Goal: Task Accomplishment & Management: Use online tool/utility

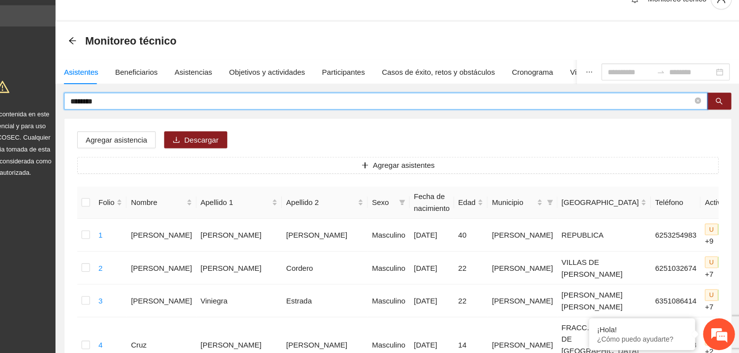
drag, startPoint x: 159, startPoint y: 115, endPoint x: 101, endPoint y: 116, distance: 58.5
type input "**********"
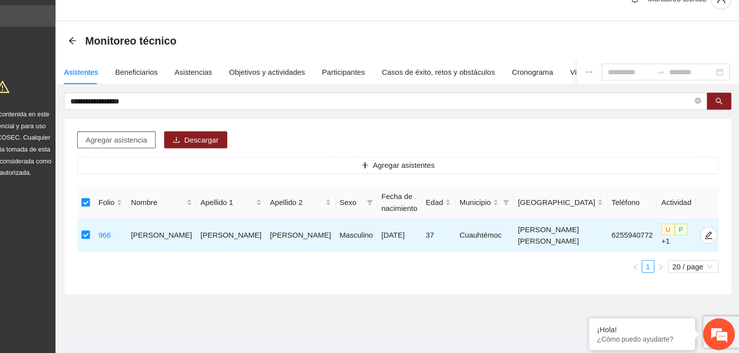
click at [153, 147] on span "Agregar asistencia" at bounding box center [155, 151] width 57 height 11
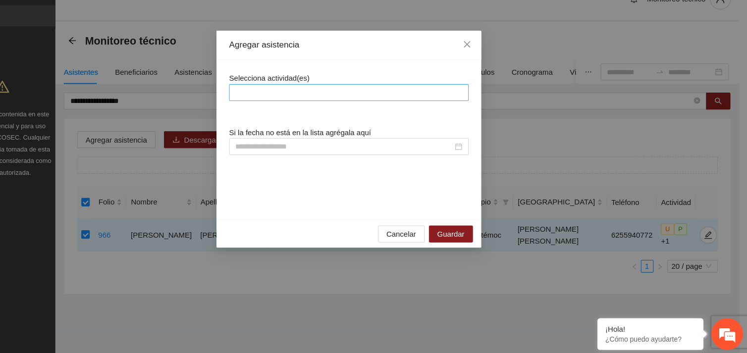
click at [301, 107] on div at bounding box center [373, 108] width 219 height 12
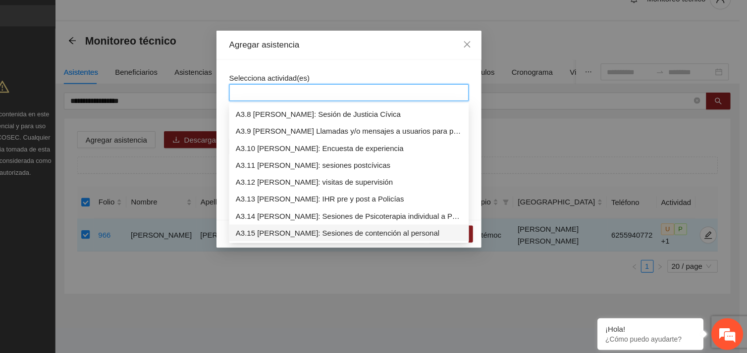
scroll to position [602, 0]
click at [309, 145] on div "A3.9 [PERSON_NAME] Llamadas y/o mensajes a usuarios para programación, seguimie…" at bounding box center [374, 143] width 212 height 11
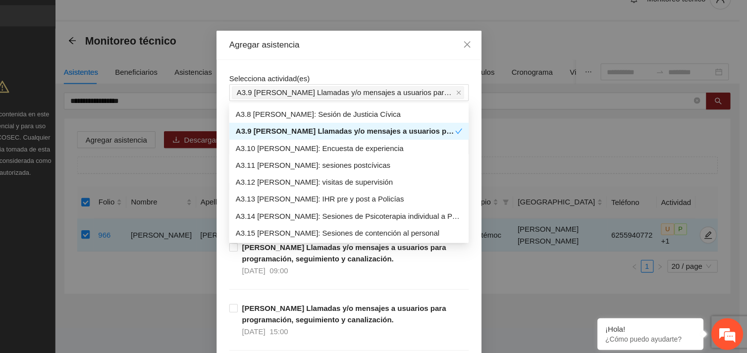
click at [358, 92] on div "Selecciona actividad(es) A3.9 [PERSON_NAME] Llamadas y/o mensajes a usuarios pa…" at bounding box center [374, 102] width 224 height 27
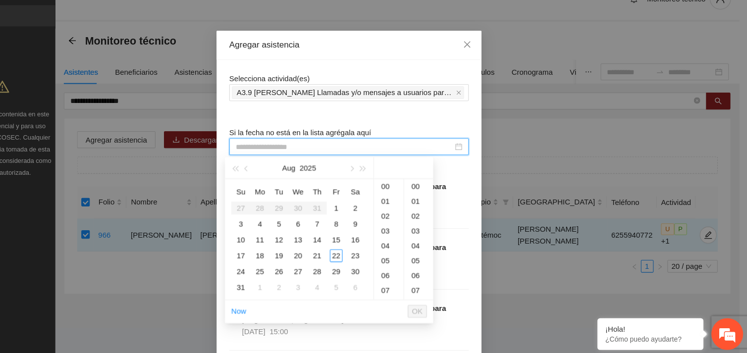
click at [310, 158] on input at bounding box center [369, 158] width 203 height 11
click at [360, 258] on div "22" at bounding box center [362, 260] width 12 height 12
click at [409, 201] on div "11" at bounding box center [411, 202] width 28 height 14
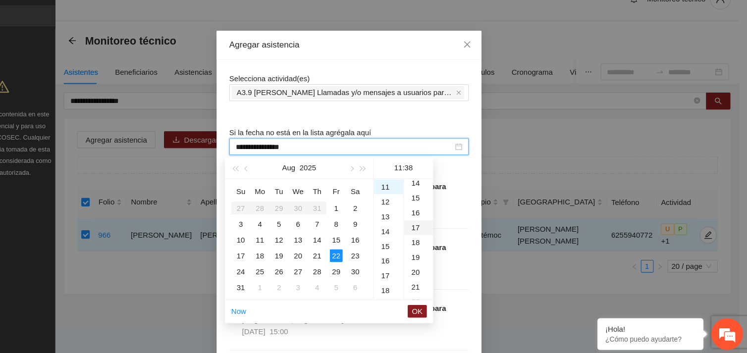
click at [436, 229] on div "17" at bounding box center [438, 234] width 27 height 14
type input "**********"
click at [436, 312] on span "OK" at bounding box center [438, 312] width 10 height 11
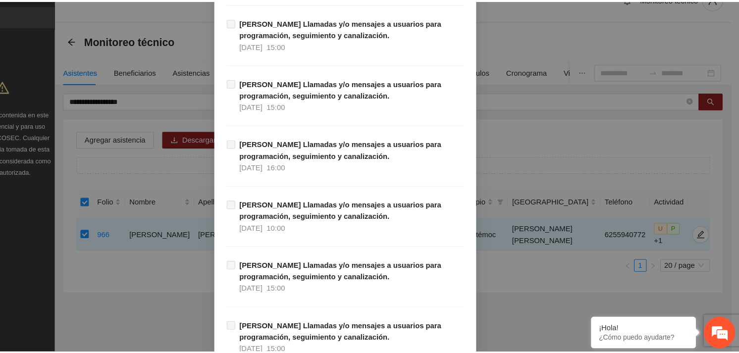
scroll to position [10112, 0]
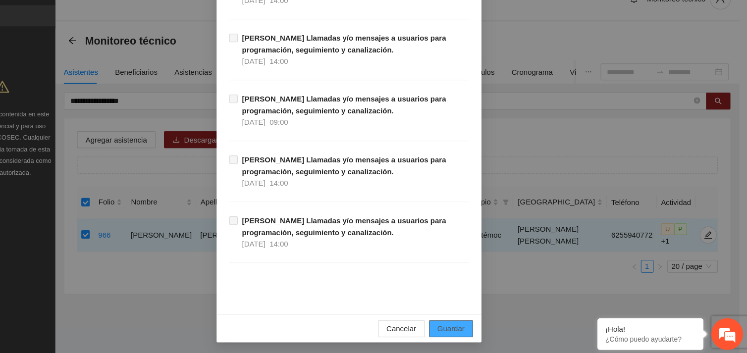
click at [478, 331] on span "Guardar" at bounding box center [468, 328] width 25 height 11
